Goal: Communication & Community: Answer question/provide support

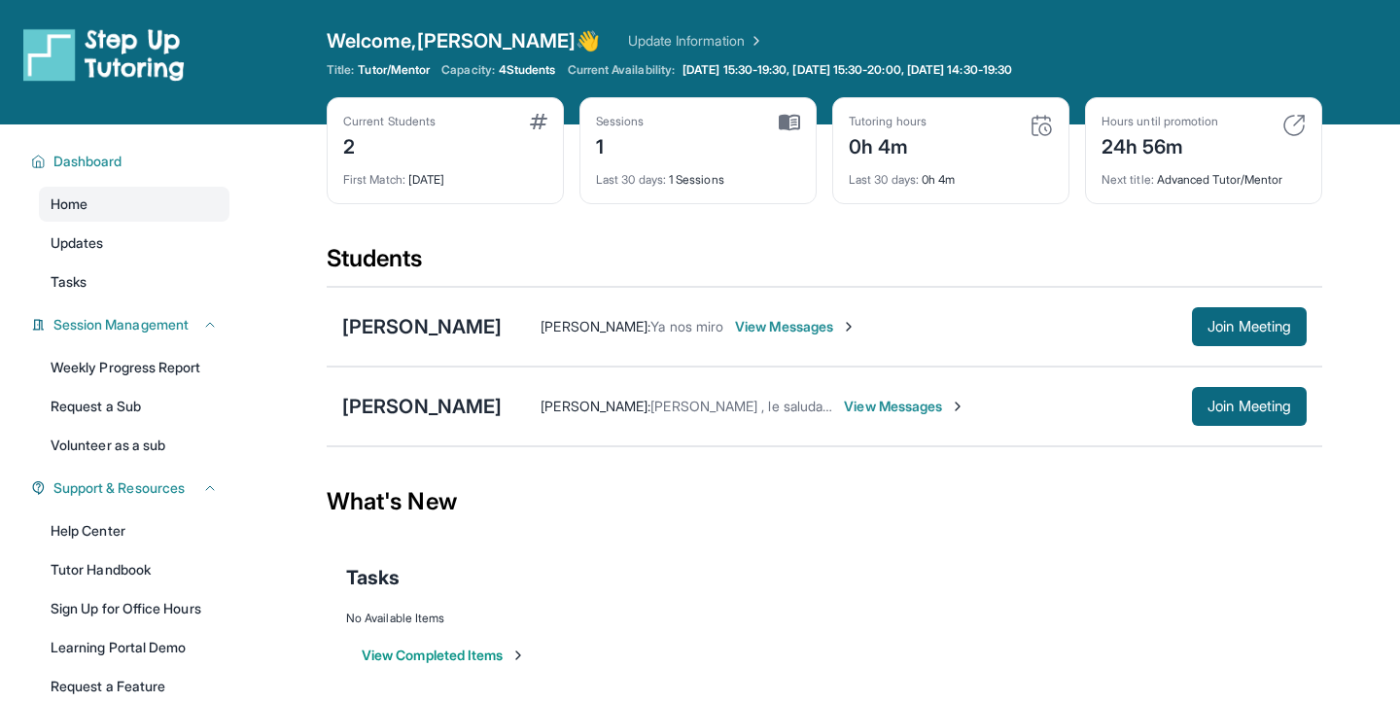
click at [1204, 305] on div "Badia Mora Maria Guadalupe : Ya nos miro View Messages Join Meeting" at bounding box center [824, 327] width 995 height 80
click at [1227, 321] on span "Join Meeting" at bounding box center [1249, 327] width 84 height 12
click at [1228, 321] on span "Join Meeting" at bounding box center [1249, 327] width 84 height 12
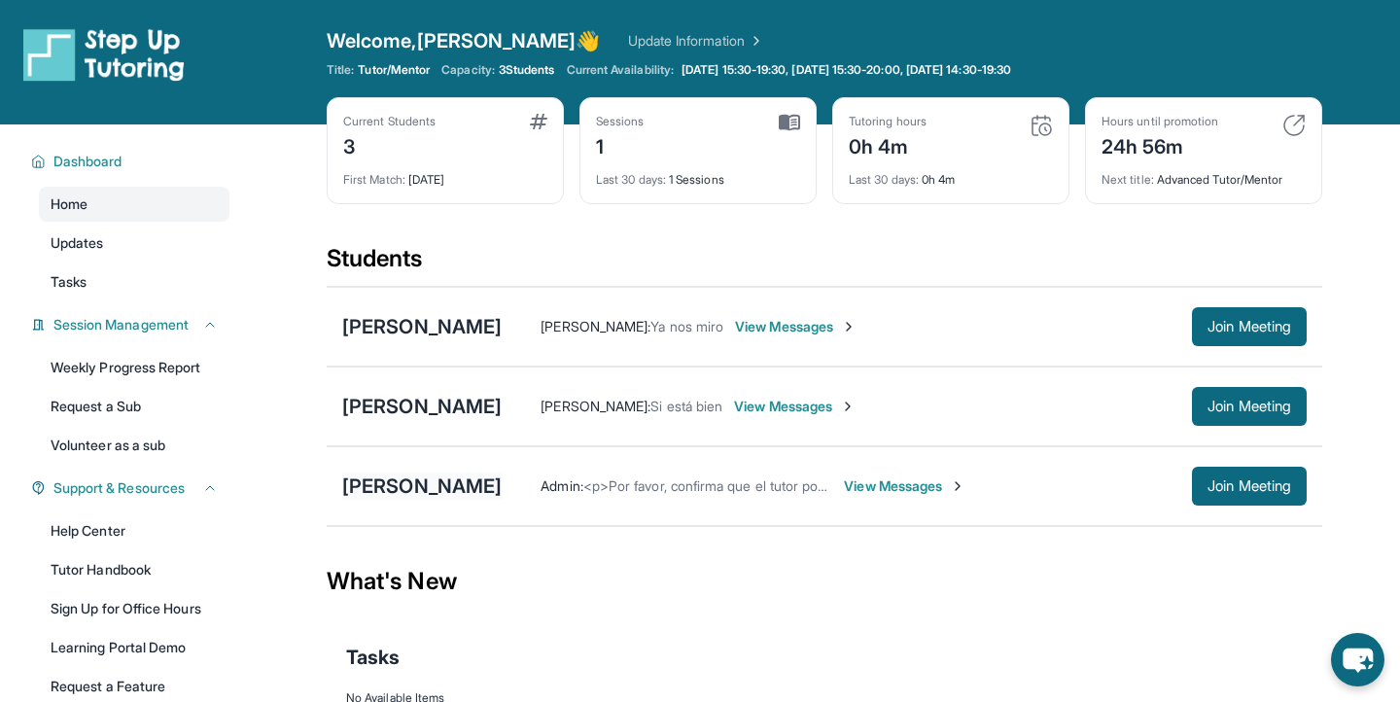
click at [462, 490] on div "[PERSON_NAME]" at bounding box center [421, 485] width 159 height 27
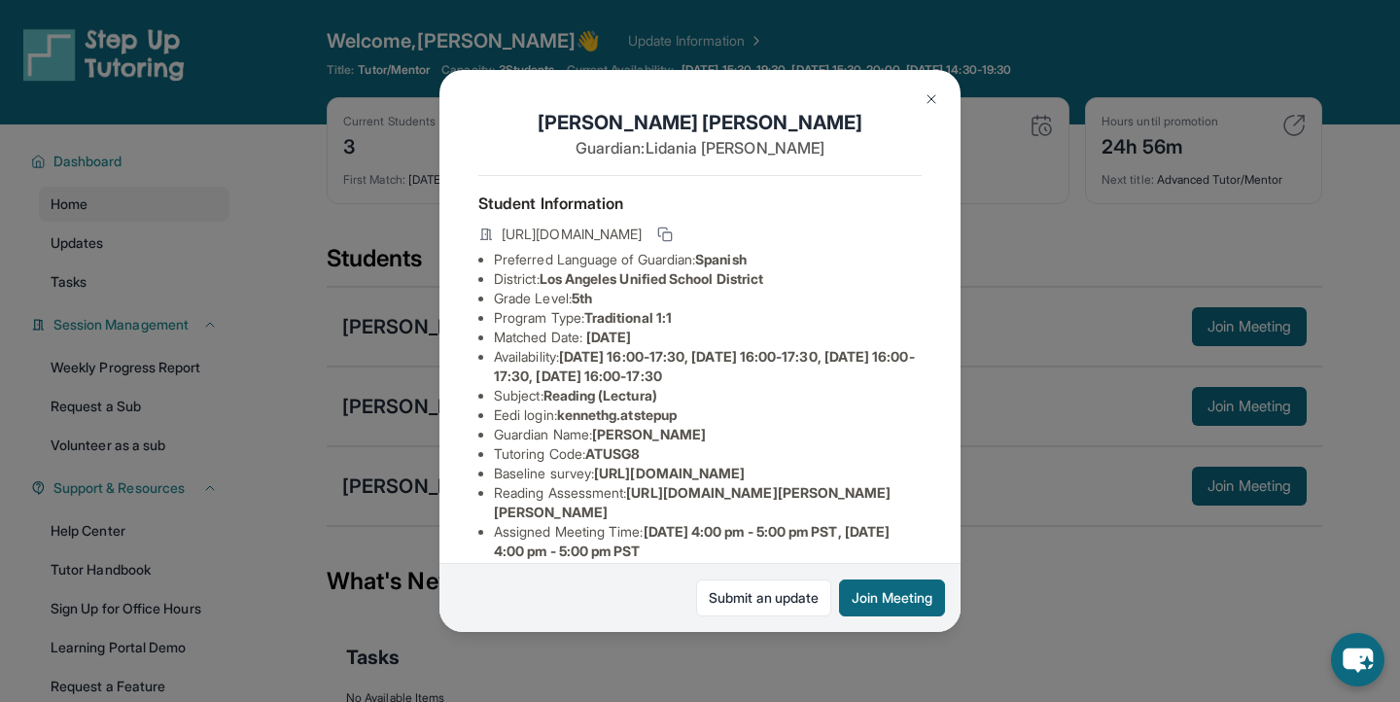
click at [1000, 444] on div "[PERSON_NAME] Guardian: [PERSON_NAME] Student Information [URL][DOMAIN_NAME] Pr…" at bounding box center [700, 351] width 1400 height 702
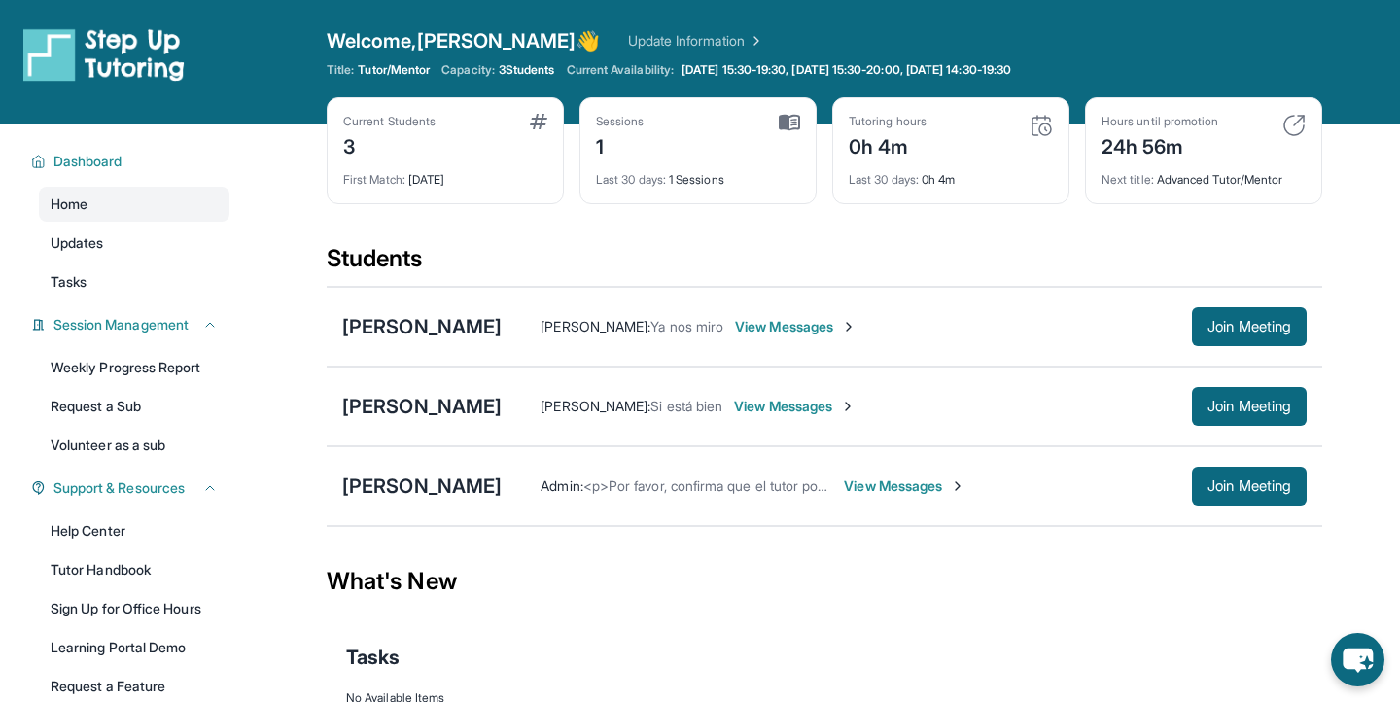
click at [881, 491] on span "View Messages" at bounding box center [904, 485] width 121 height 19
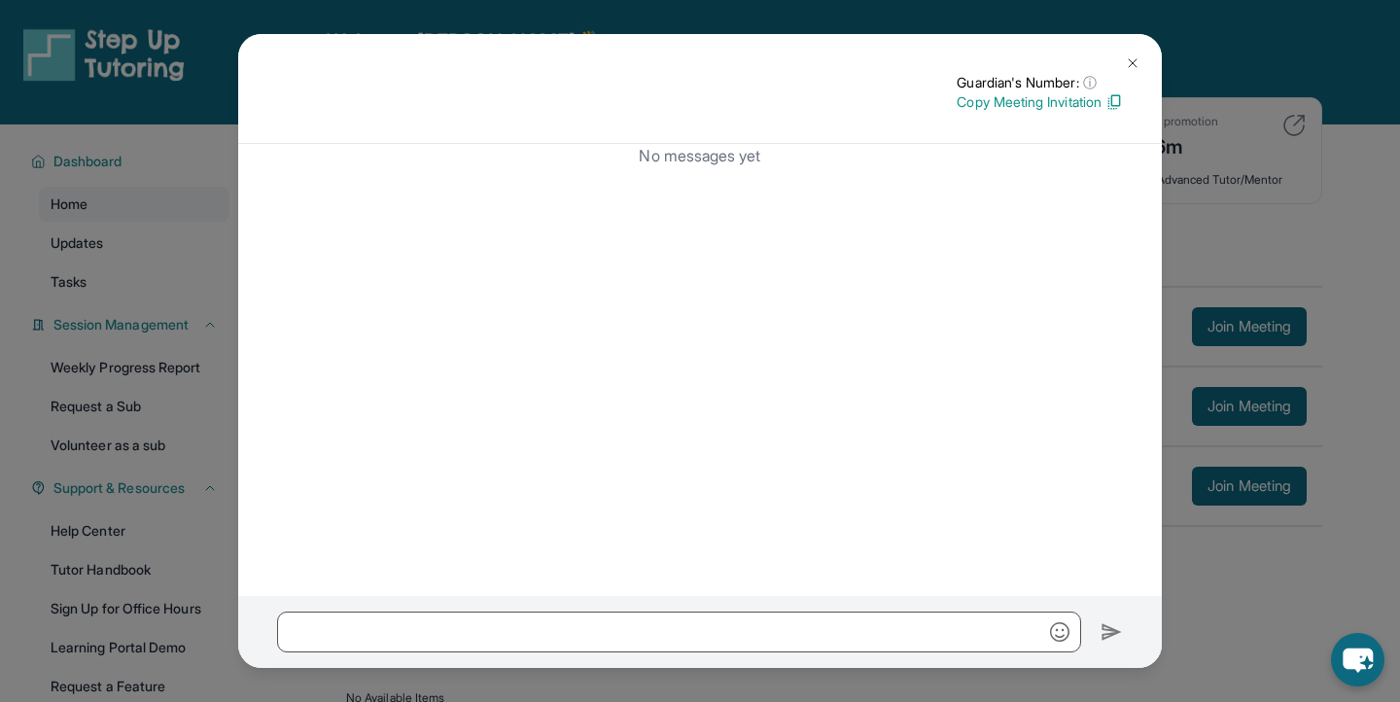
click at [1120, 76] on button at bounding box center [1132, 63] width 39 height 39
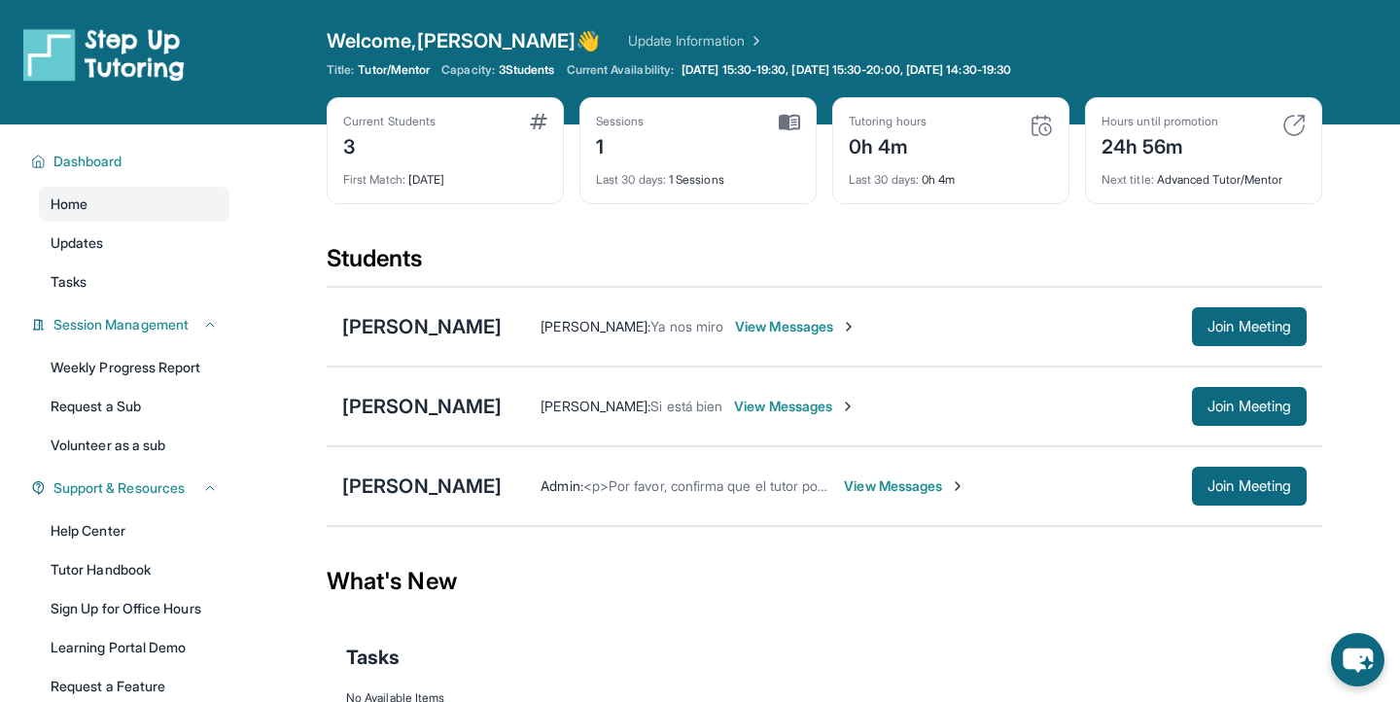
click at [467, 467] on div "[PERSON_NAME] Admin : <p>Por favor, confirma que el tutor podrá asistir a tu pr…" at bounding box center [824, 486] width 995 height 80
click at [457, 479] on div "[PERSON_NAME]" at bounding box center [421, 485] width 159 height 27
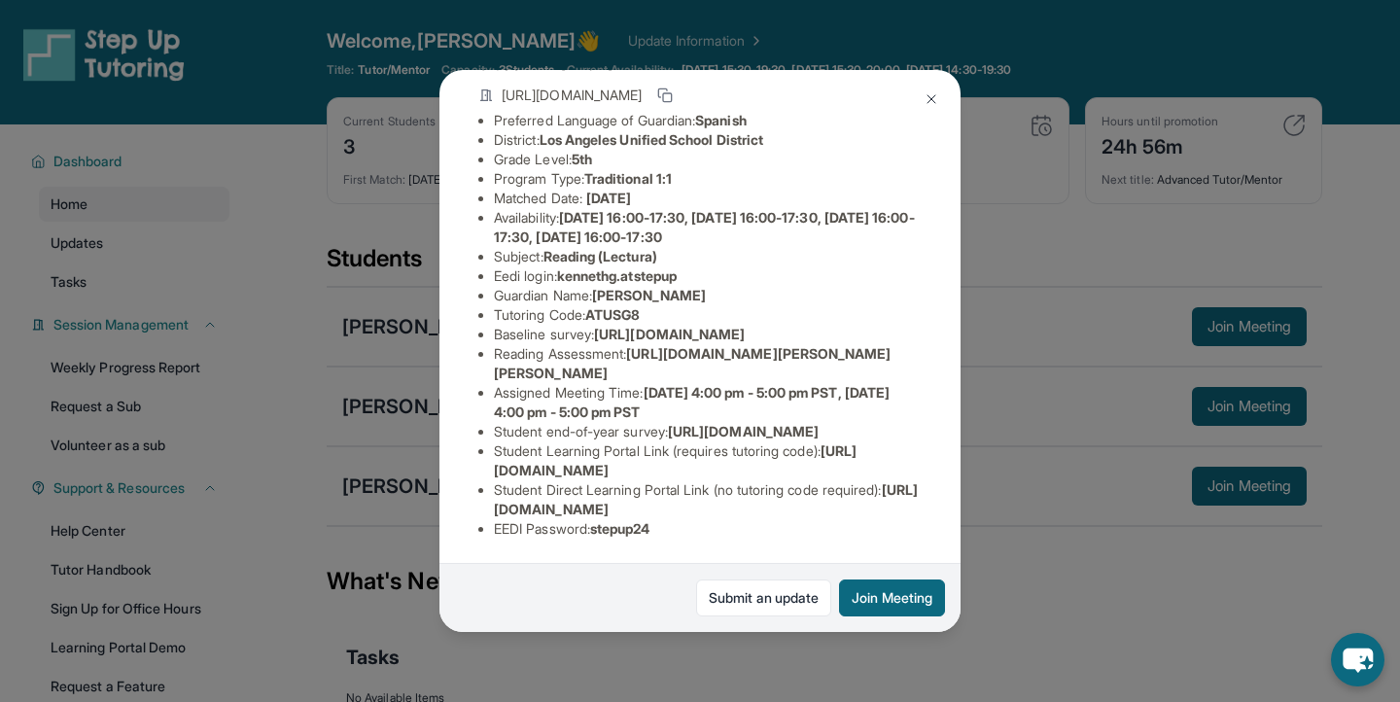
scroll to position [295, 4]
click at [928, 98] on img at bounding box center [931, 99] width 16 height 16
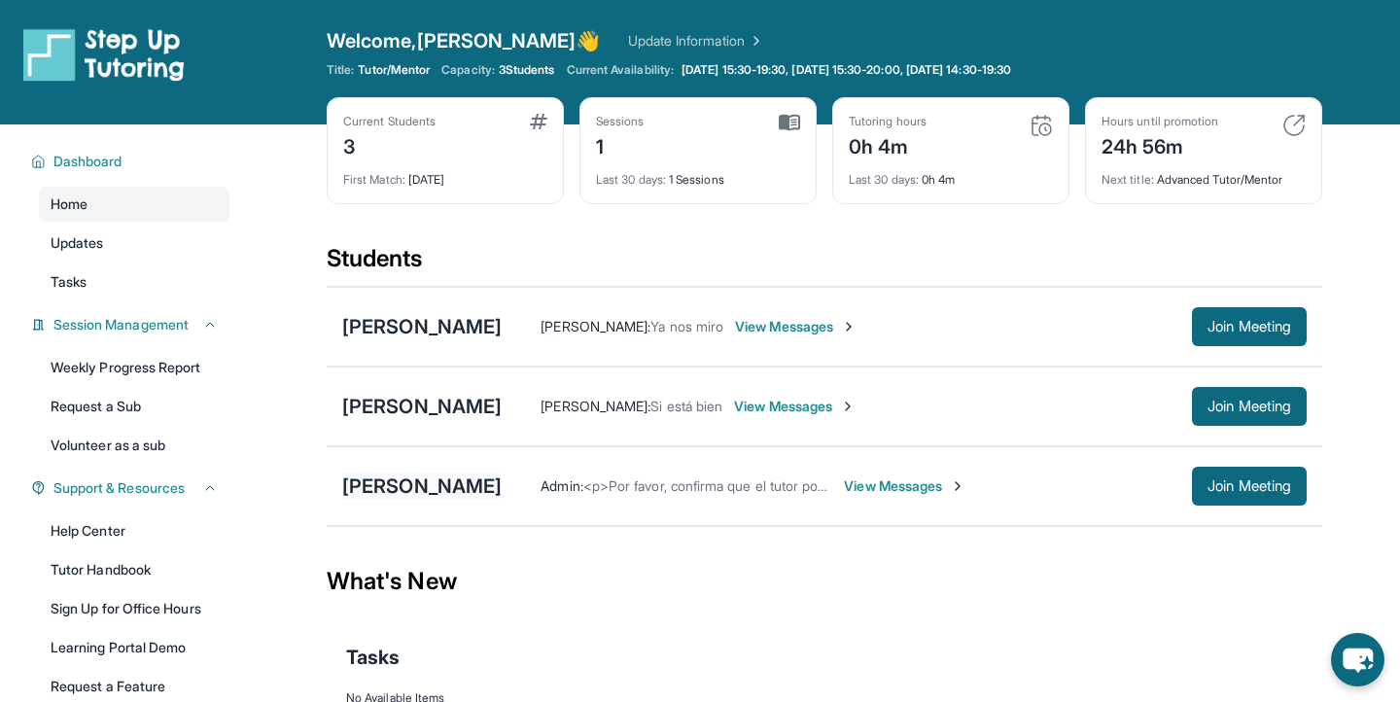
click at [502, 498] on div "[PERSON_NAME]" at bounding box center [421, 485] width 159 height 27
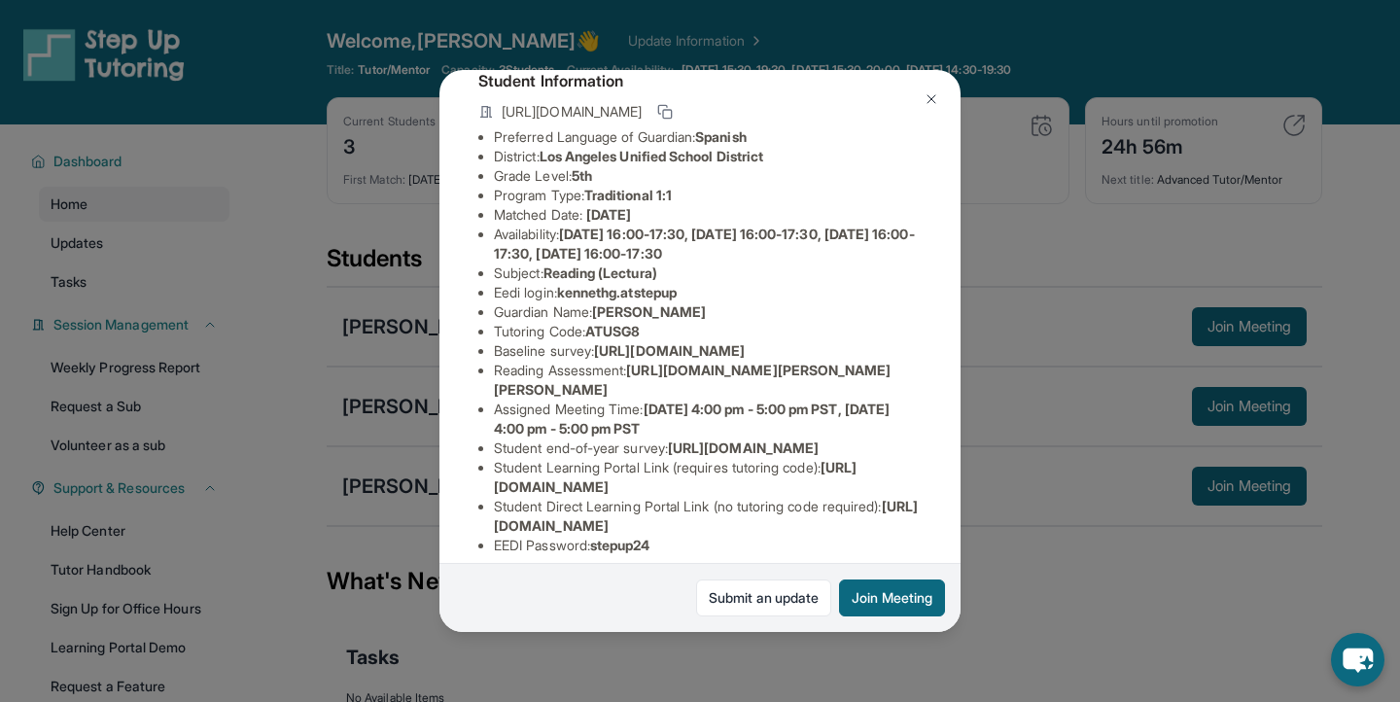
scroll to position [295, 0]
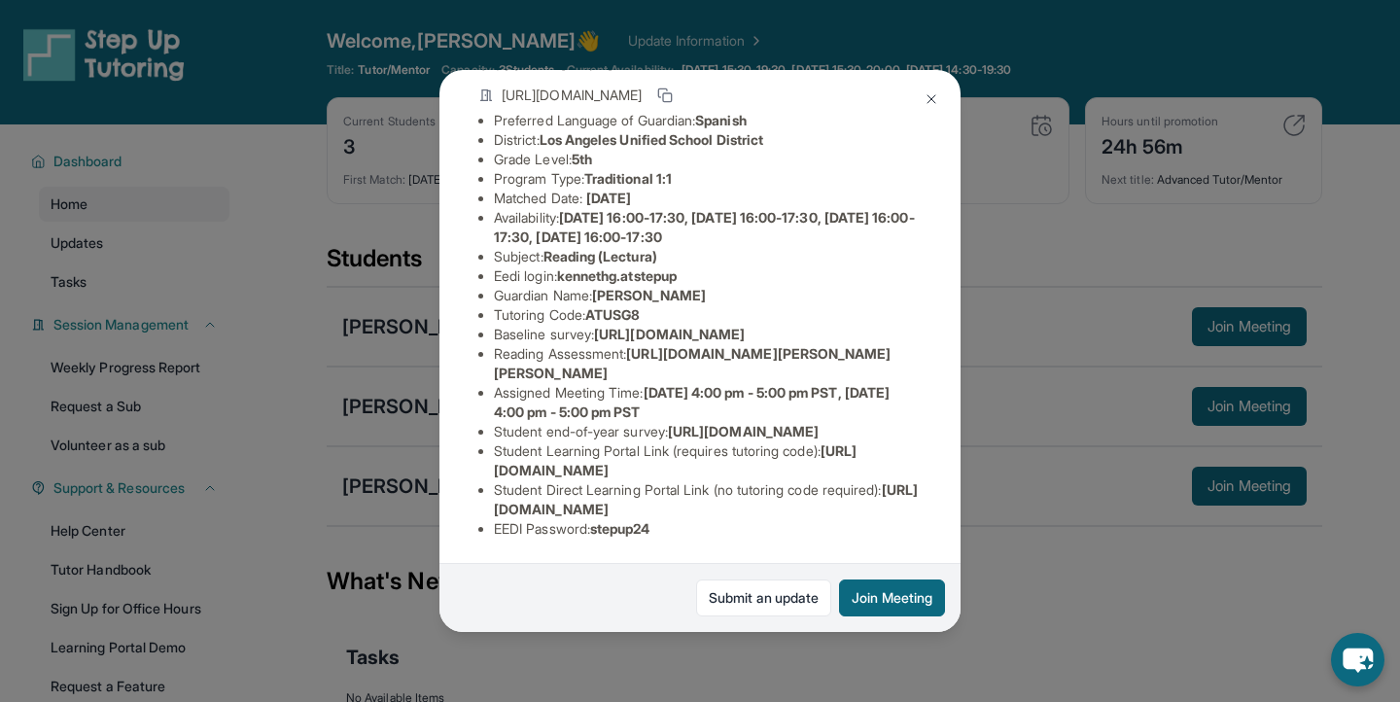
click at [582, 466] on span "[URL][DOMAIN_NAME]" at bounding box center [675, 460] width 363 height 36
drag, startPoint x: 497, startPoint y: 450, endPoint x: 832, endPoint y: 475, distance: 336.3
click at [832, 475] on li "Student Learning Portal Link (requires tutoring code) : [URL][DOMAIN_NAME]" at bounding box center [708, 460] width 428 height 39
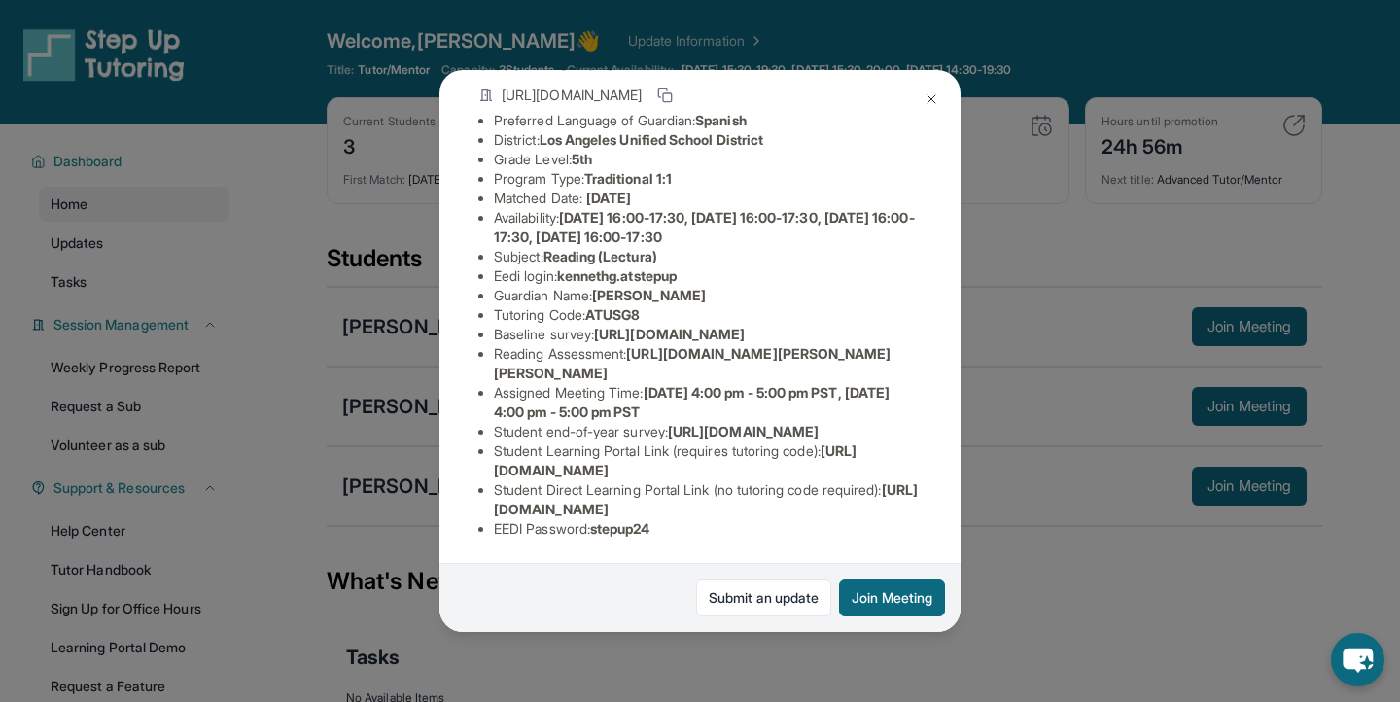
copy li "Student Learning Portal Link (requires tutoring code) : [URL][DOMAIN_NAME]"
click at [1049, 477] on div "[PERSON_NAME] Guardian: [PERSON_NAME] Student Information [URL][DOMAIN_NAME] Pr…" at bounding box center [700, 351] width 1400 height 702
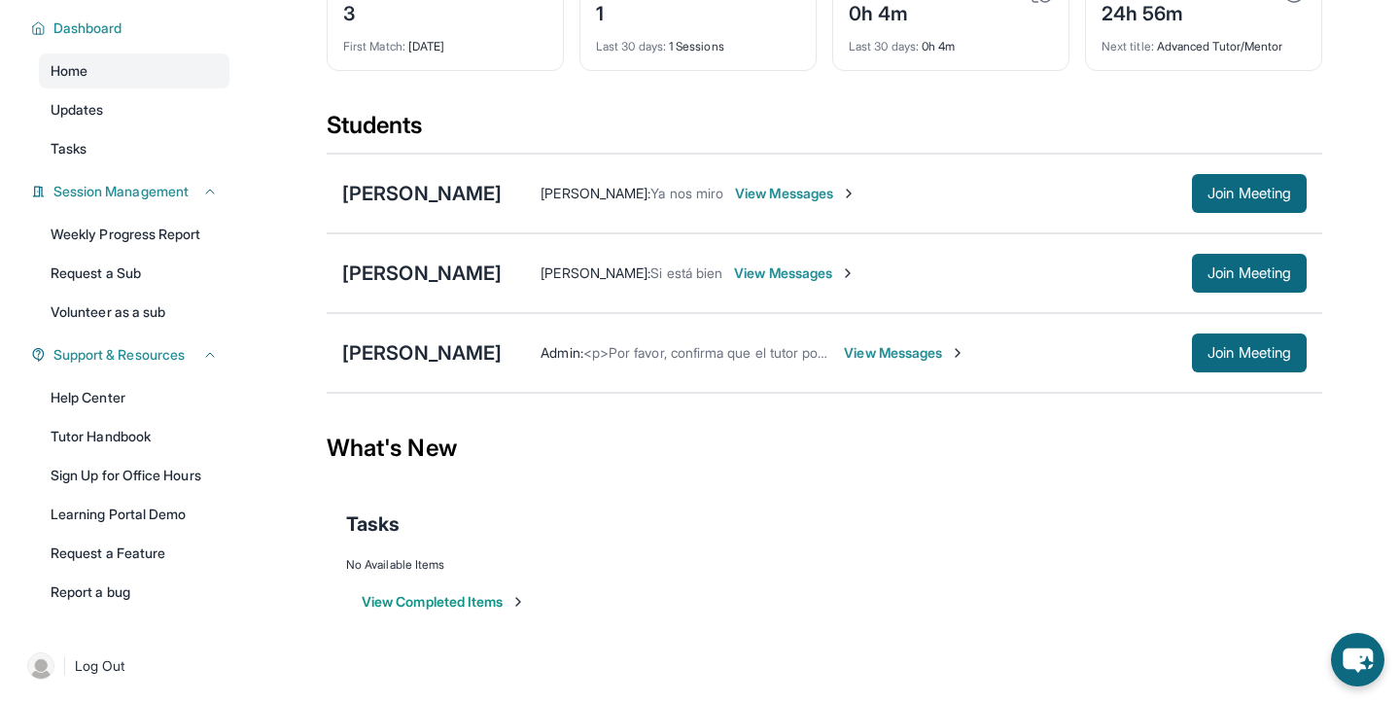
scroll to position [0, 0]
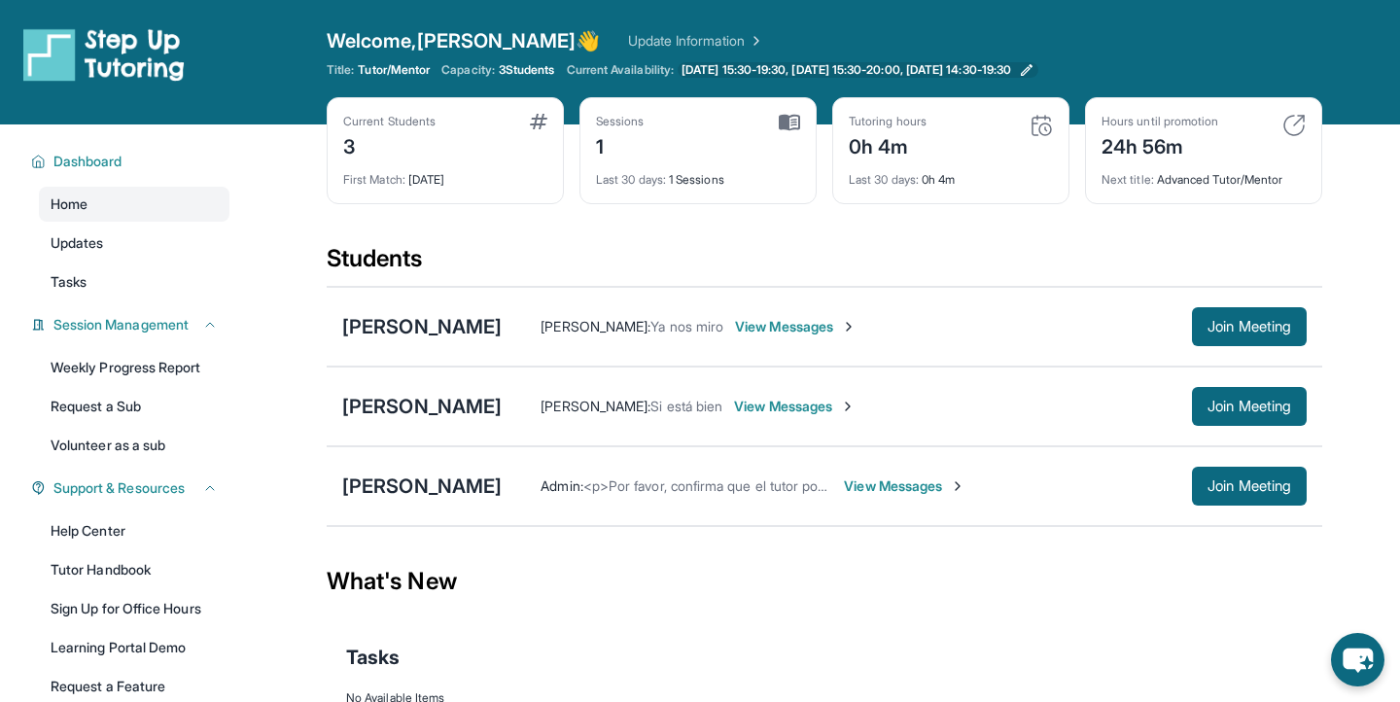
click at [777, 63] on span "[DATE] 15:30-19:30, [DATE] 15:30-20:00, [DATE] 14:30-19:30" at bounding box center [845, 70] width 329 height 16
click at [1209, 339] on button "Join Meeting" at bounding box center [1249, 326] width 115 height 39
click at [423, 331] on div "[PERSON_NAME]" at bounding box center [421, 326] width 159 height 27
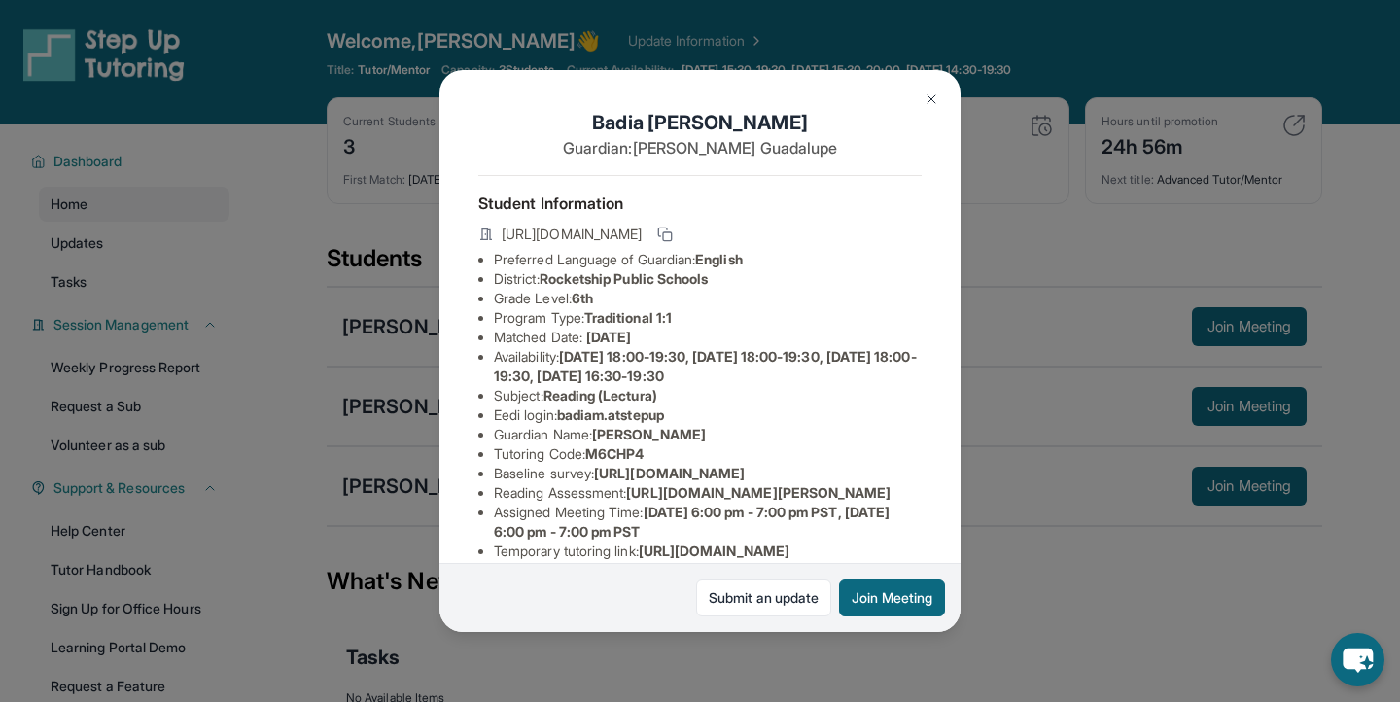
scroll to position [107, 0]
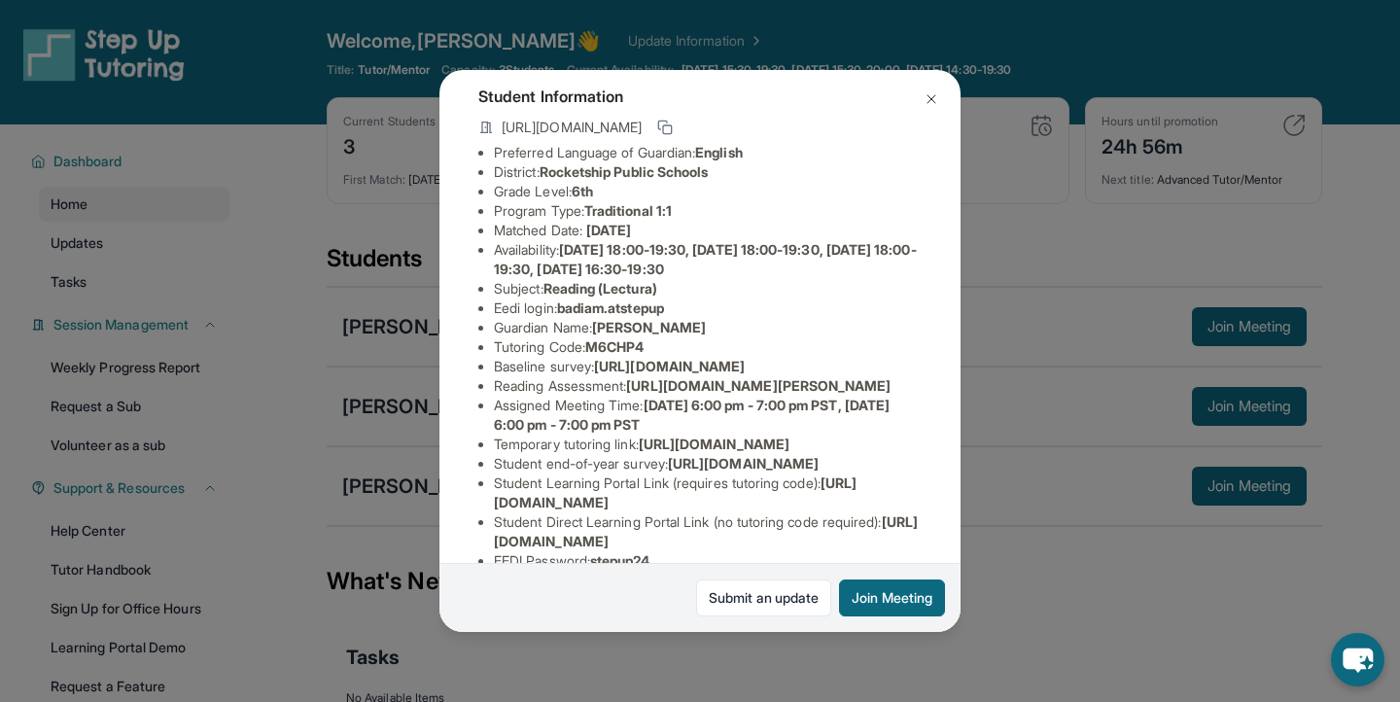
click at [684, 374] on span "[URL][DOMAIN_NAME]" at bounding box center [669, 366] width 151 height 17
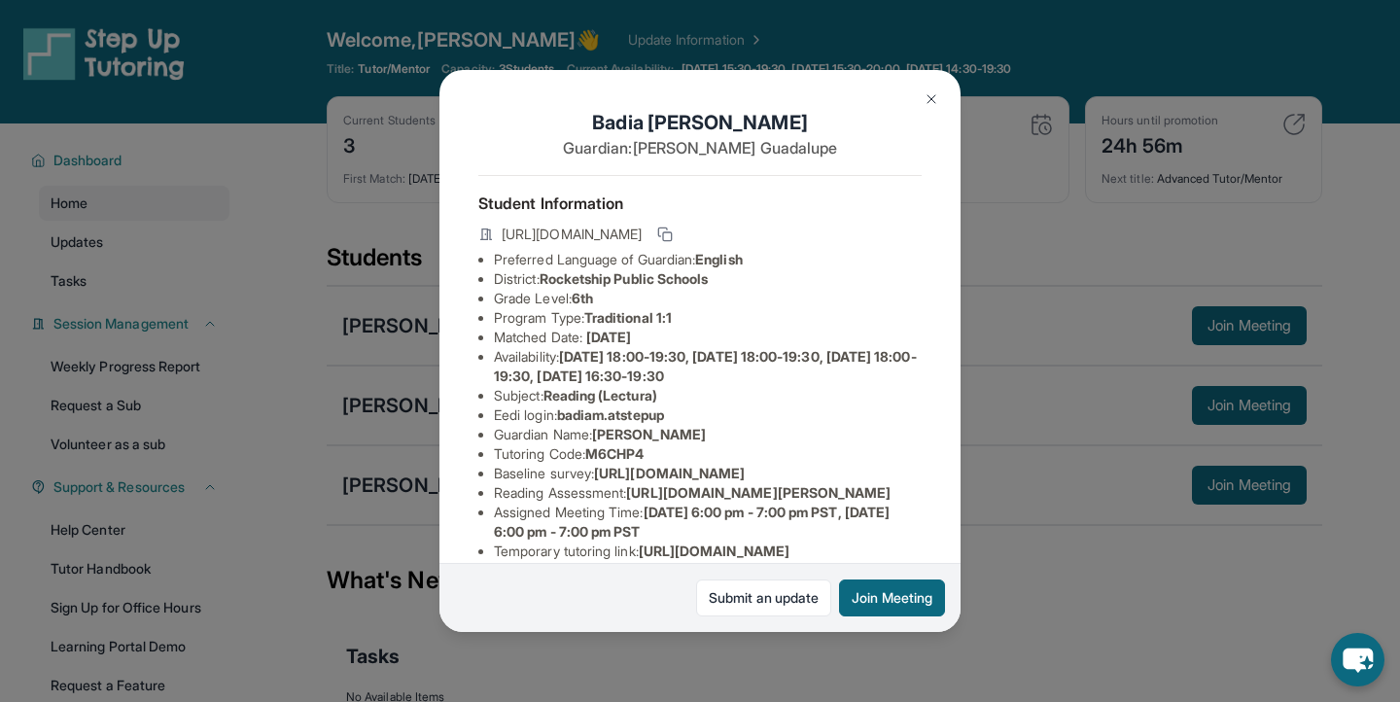
scroll to position [0, 0]
click at [926, 96] on img at bounding box center [931, 99] width 16 height 16
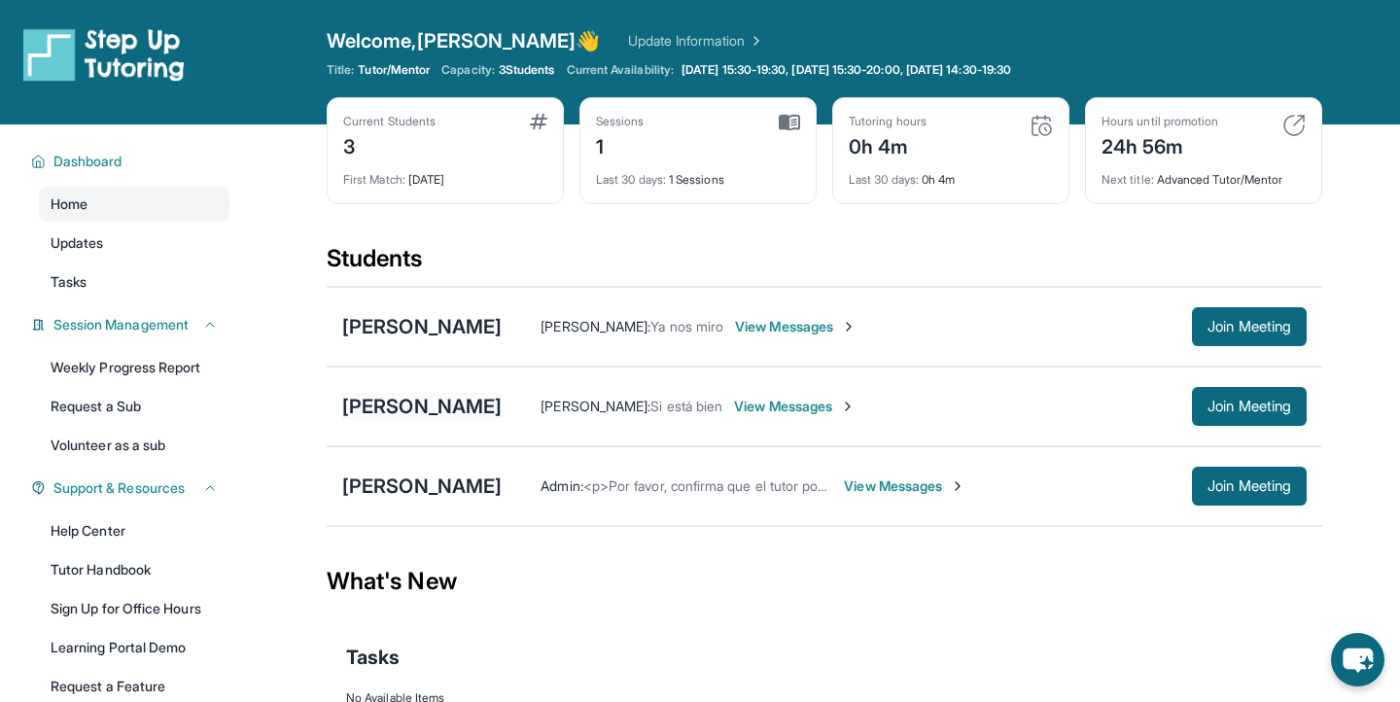
click at [429, 413] on div "[PERSON_NAME]" at bounding box center [421, 406] width 159 height 27
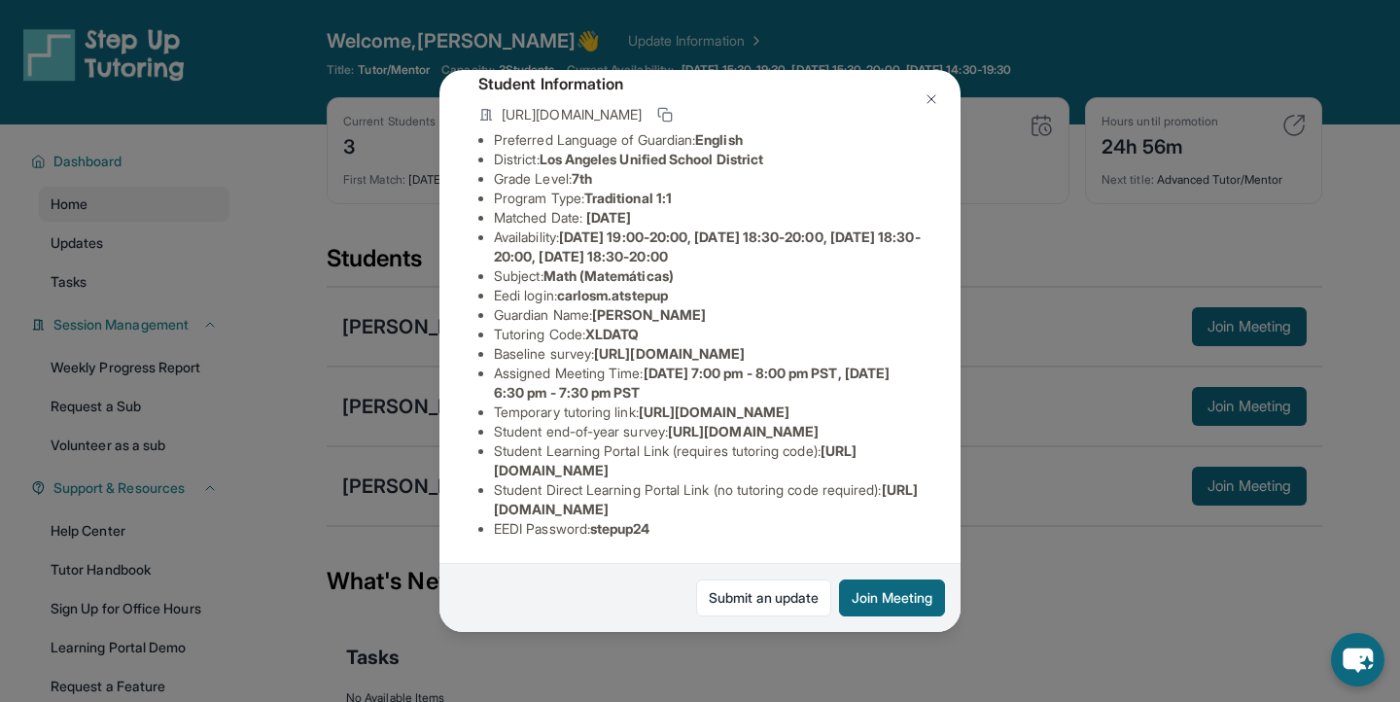
scroll to position [295, 0]
click at [1061, 438] on div "[PERSON_NAME] Guardian: [PERSON_NAME] Student Information [URL][DOMAIN_NAME] Pr…" at bounding box center [700, 351] width 1400 height 702
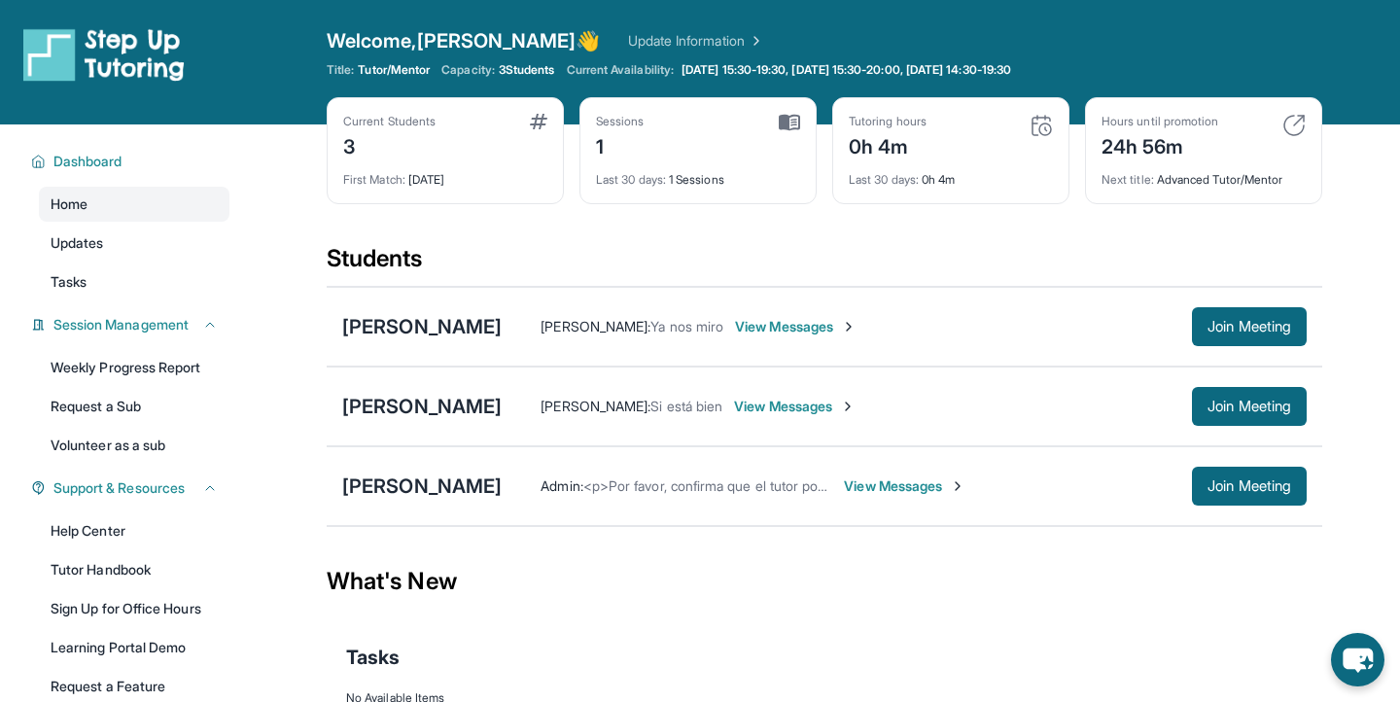
click at [1178, 412] on div "[PERSON_NAME] : Si está bien View Messages" at bounding box center [847, 406] width 690 height 19
click at [1207, 411] on span "Join Meeting" at bounding box center [1249, 406] width 84 height 12
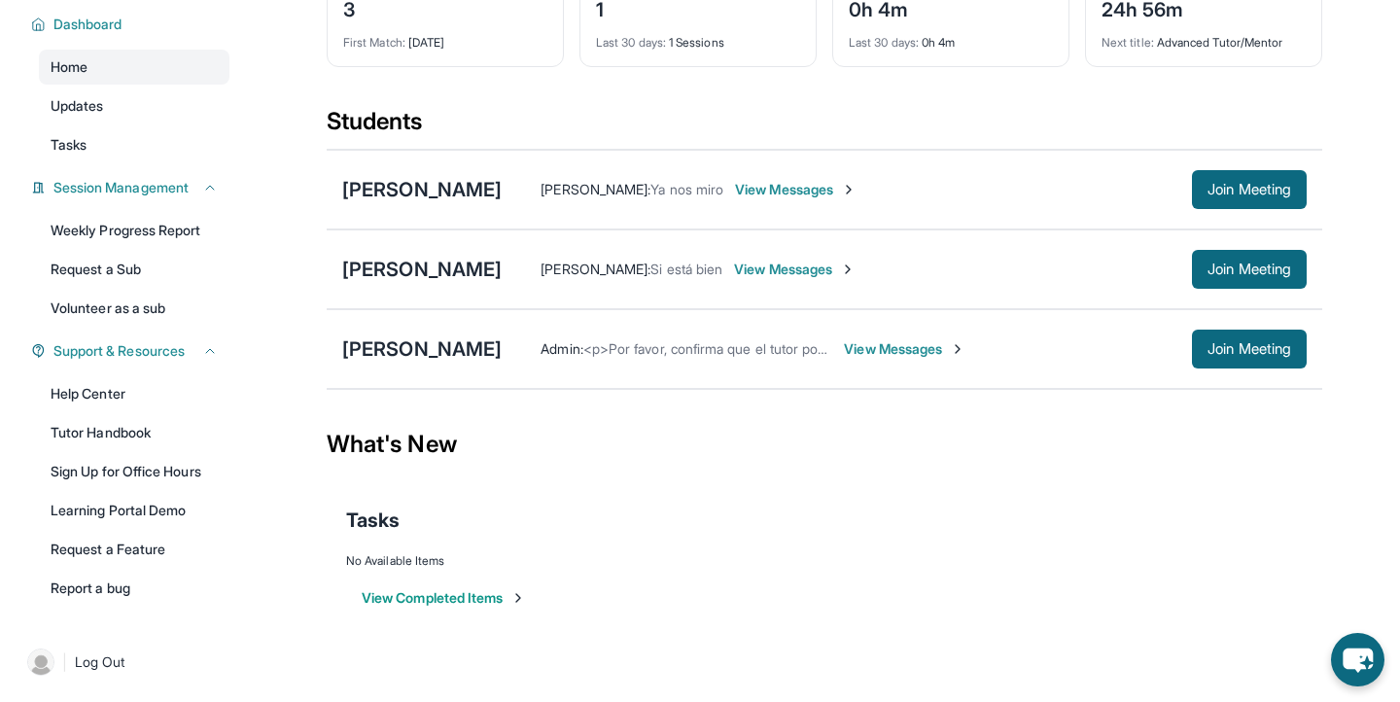
scroll to position [0, 0]
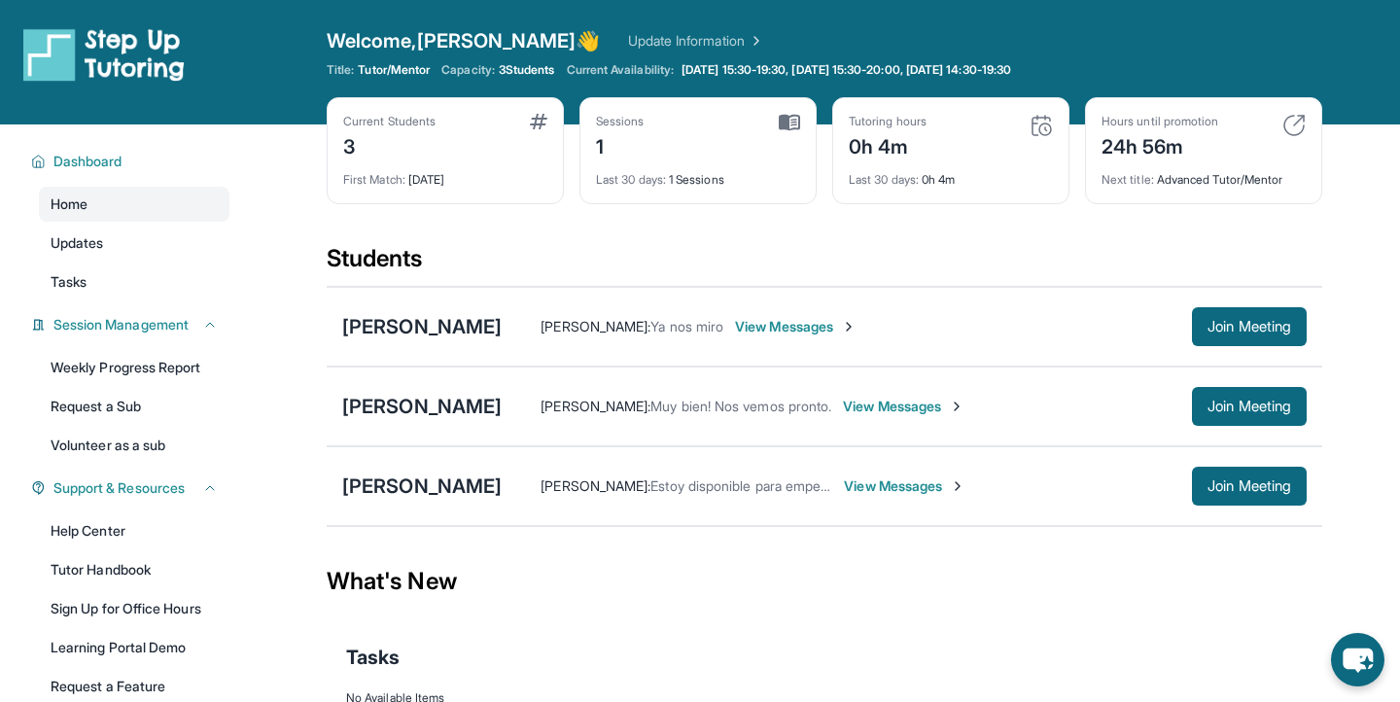
click at [589, 546] on div "What's New" at bounding box center [824, 581] width 995 height 86
